Goal: Navigation & Orientation: Find specific page/section

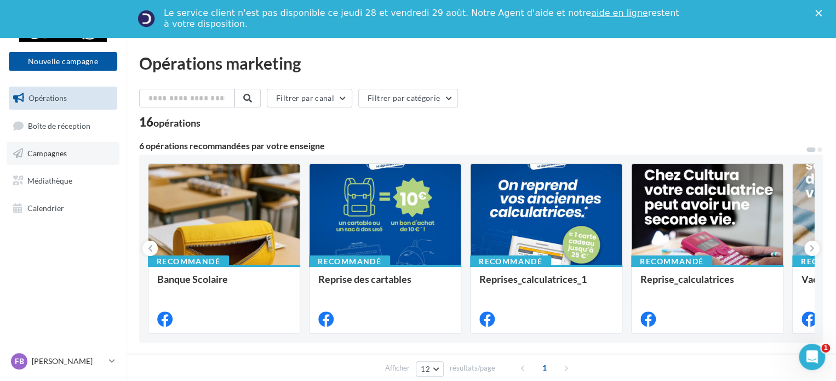
click at [44, 157] on span "Campagnes" at bounding box center [46, 152] width 39 height 9
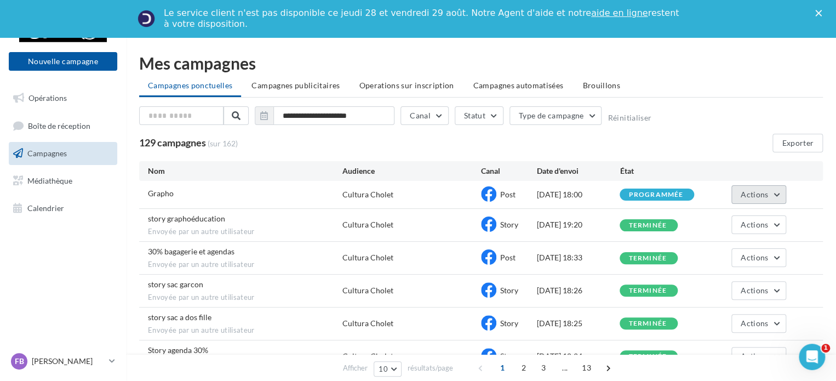
click at [776, 196] on button "Actions" at bounding box center [758, 194] width 55 height 19
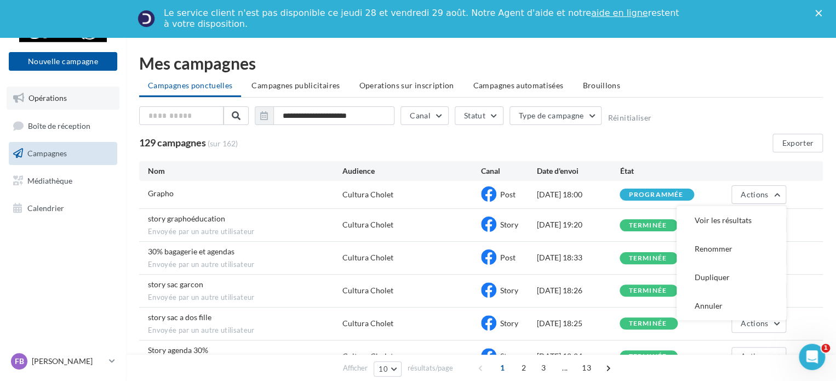
click at [54, 102] on span "Opérations" at bounding box center [47, 97] width 38 height 9
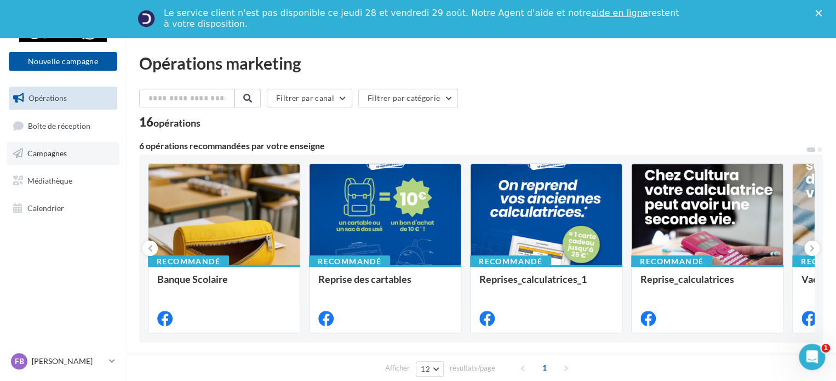
click at [34, 151] on span "Campagnes" at bounding box center [46, 152] width 39 height 9
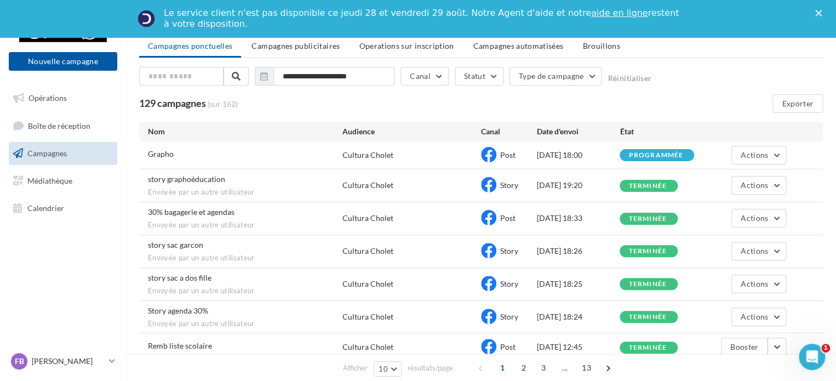
scroll to position [193, 0]
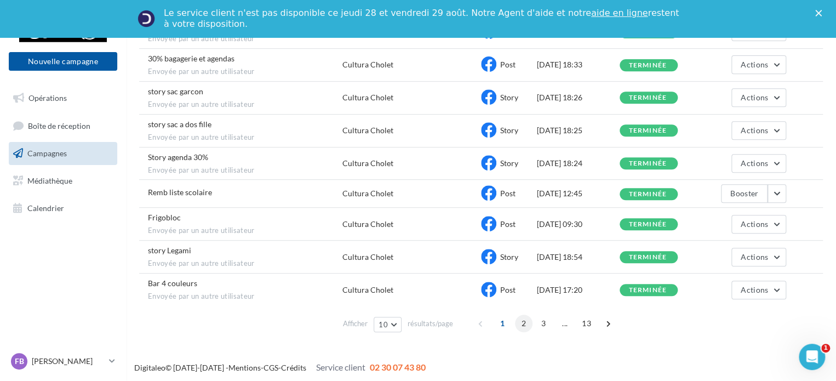
click at [527, 321] on span "2" at bounding box center [524, 323] width 18 height 18
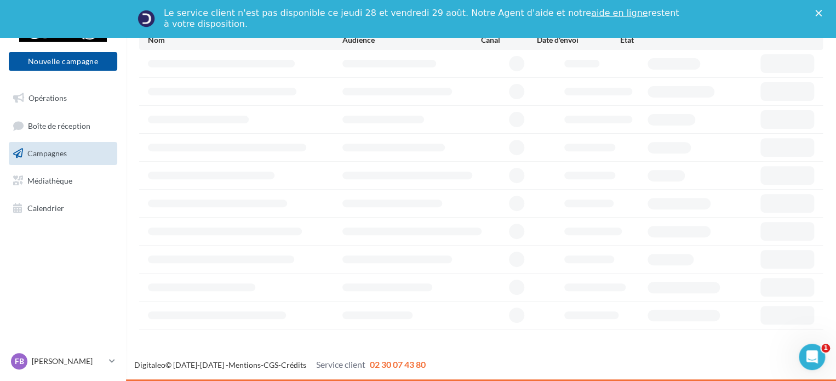
scroll to position [129, 0]
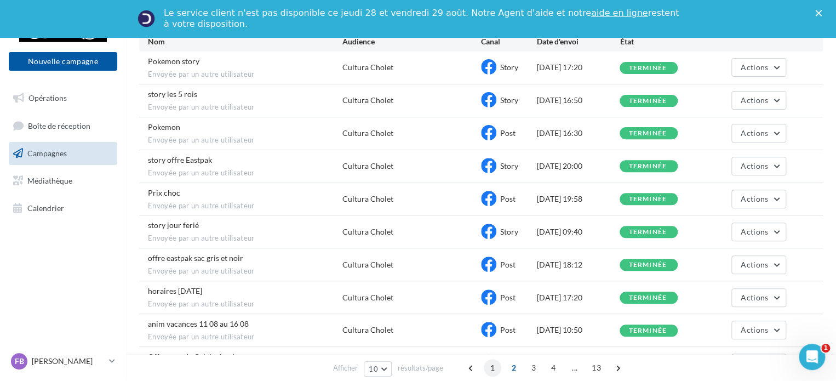
click at [496, 369] on span "1" at bounding box center [493, 368] width 18 height 18
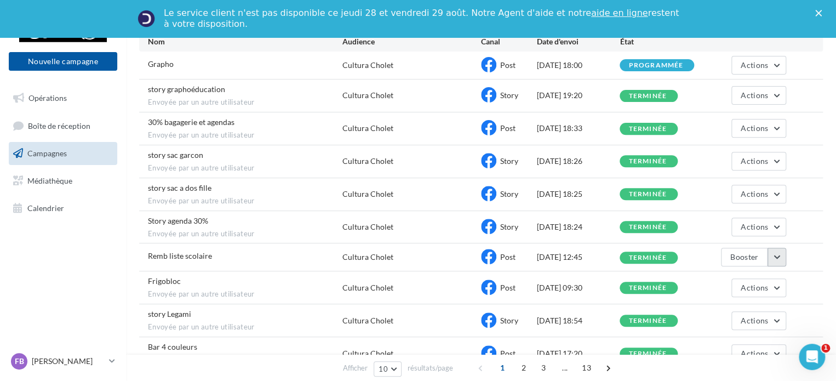
click at [772, 257] on button "button" at bounding box center [777, 257] width 19 height 19
click at [806, 233] on div "Story agenda 30% Envoyée par un autre utilisateur Cultura Cholet Story [DATE] 1…" at bounding box center [481, 227] width 684 height 32
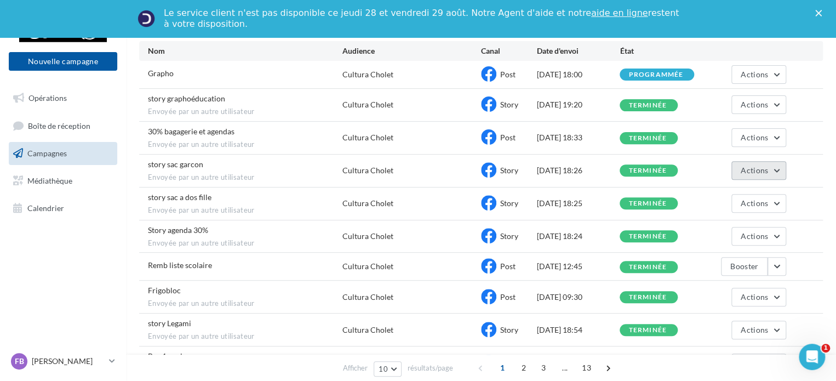
scroll to position [122, 0]
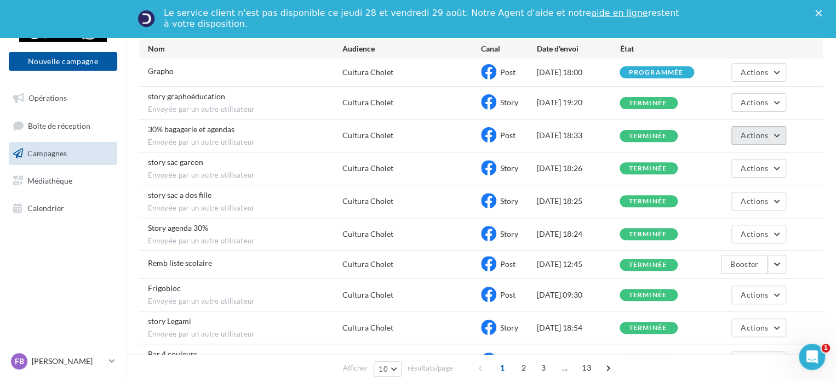
click at [784, 138] on button "Actions" at bounding box center [758, 135] width 55 height 19
click at [818, 130] on div "30% bagagerie et agendas Envoyée par un autre utilisateur Cultura Cholet Post […" at bounding box center [481, 135] width 684 height 32
